Goal: Task Accomplishment & Management: Use online tool/utility

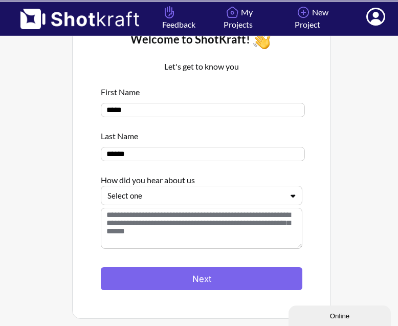
scroll to position [37, 0]
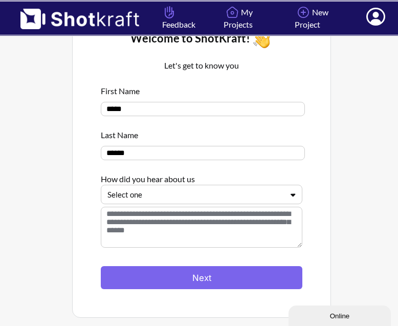
click at [203, 195] on div at bounding box center [194, 195] width 175 height 12
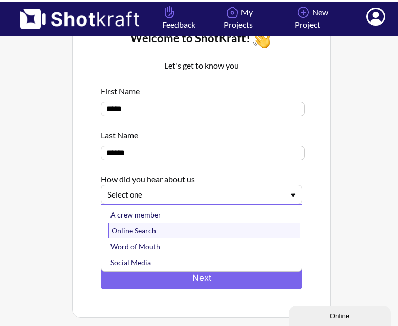
click at [201, 232] on div "Online Search" at bounding box center [203, 231] width 191 height 16
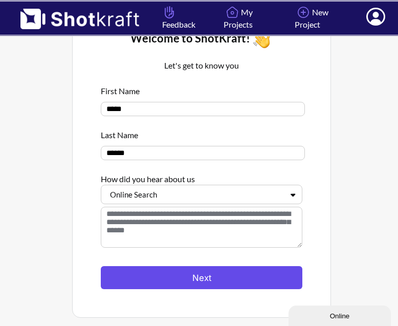
click at [183, 273] on button "Next" at bounding box center [202, 277] width 202 height 23
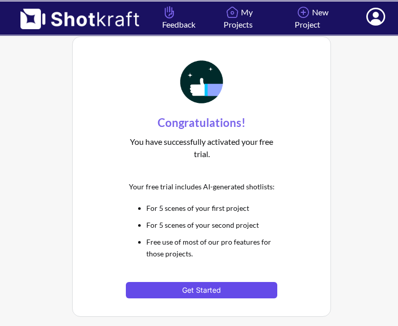
click at [255, 291] on button "Get Started" at bounding box center [201, 290] width 151 height 16
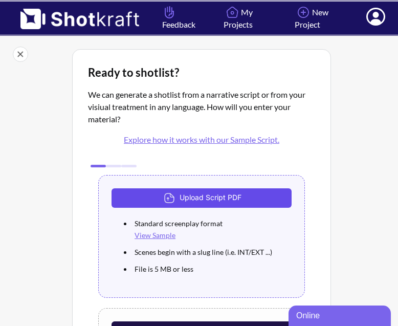
click at [251, 202] on button "Upload Script PDF" at bounding box center [202, 197] width 180 height 19
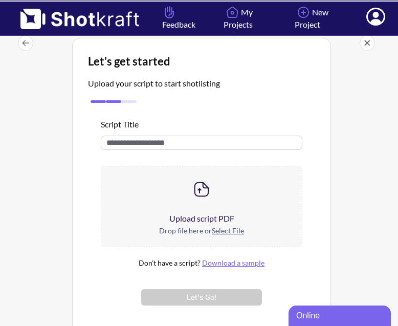
scroll to position [12, 0]
click at [224, 226] on u "Select File" at bounding box center [228, 230] width 32 height 9
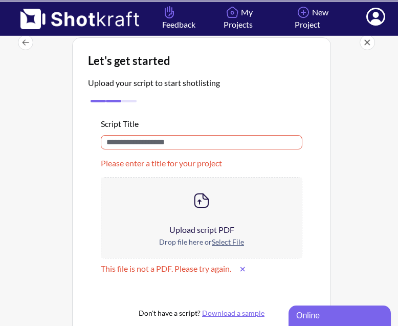
click at [222, 141] on input "text" at bounding box center [202, 142] width 202 height 14
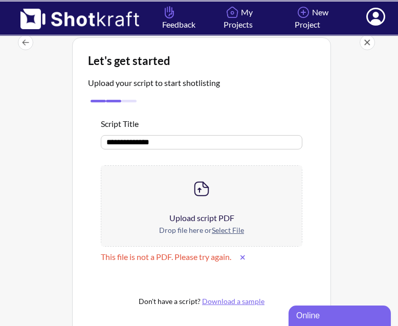
type input "**********"
click at [226, 232] on u "Select File" at bounding box center [228, 230] width 32 height 9
click at [245, 254] on icon at bounding box center [243, 257] width 6 height 7
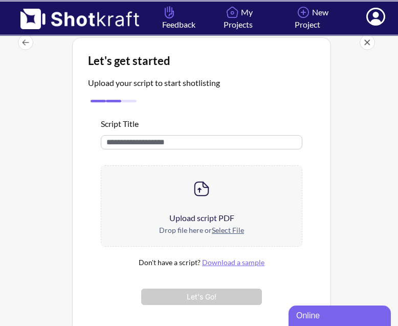
click at [195, 186] on img at bounding box center [201, 189] width 20 height 20
